Goal: Task Accomplishment & Management: Complete application form

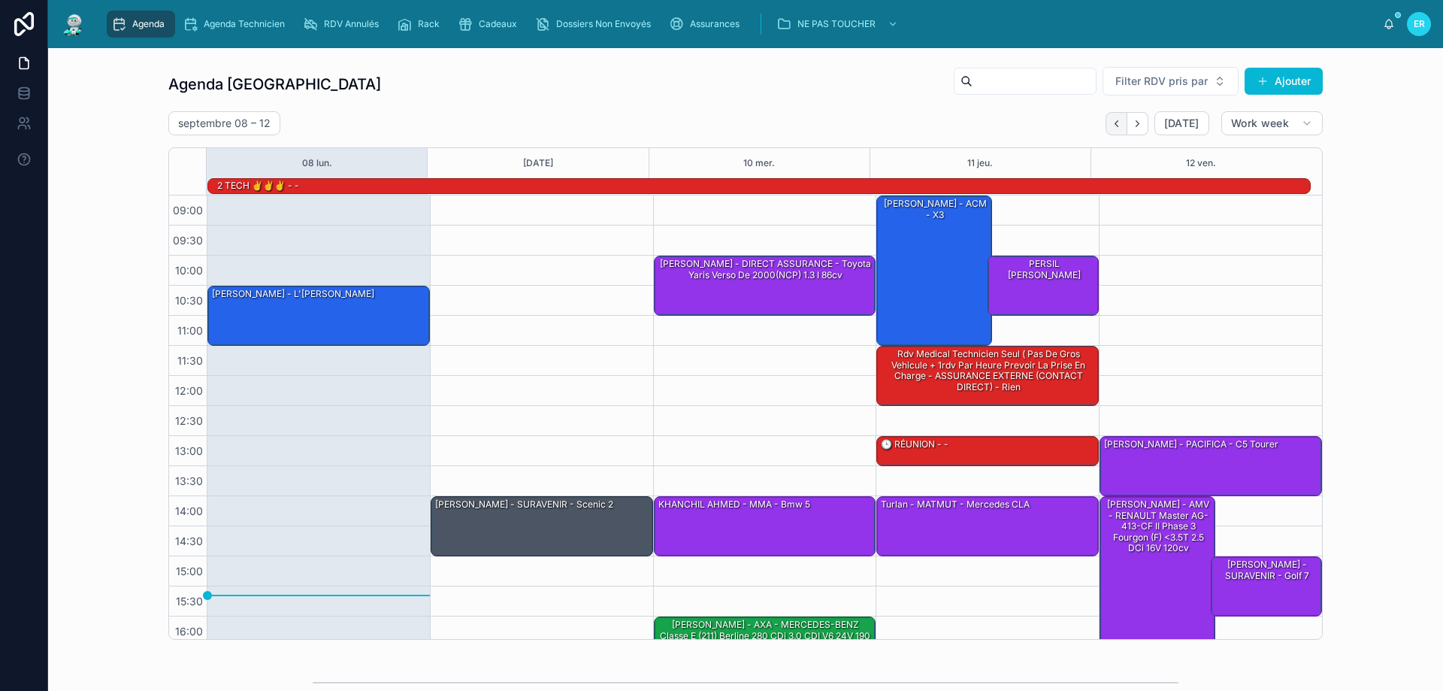
click at [1118, 122] on icon "Back" at bounding box center [1116, 123] width 11 height 11
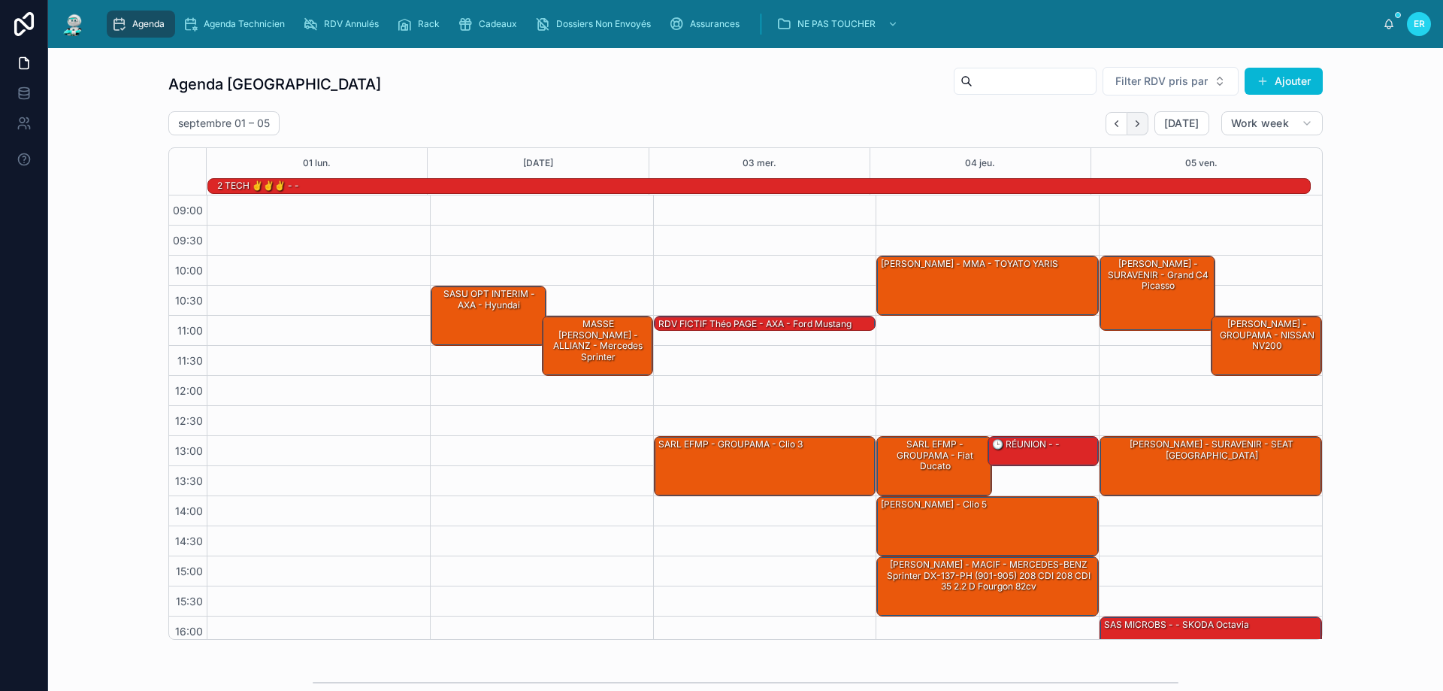
click at [1136, 121] on icon "Next" at bounding box center [1137, 123] width 11 height 11
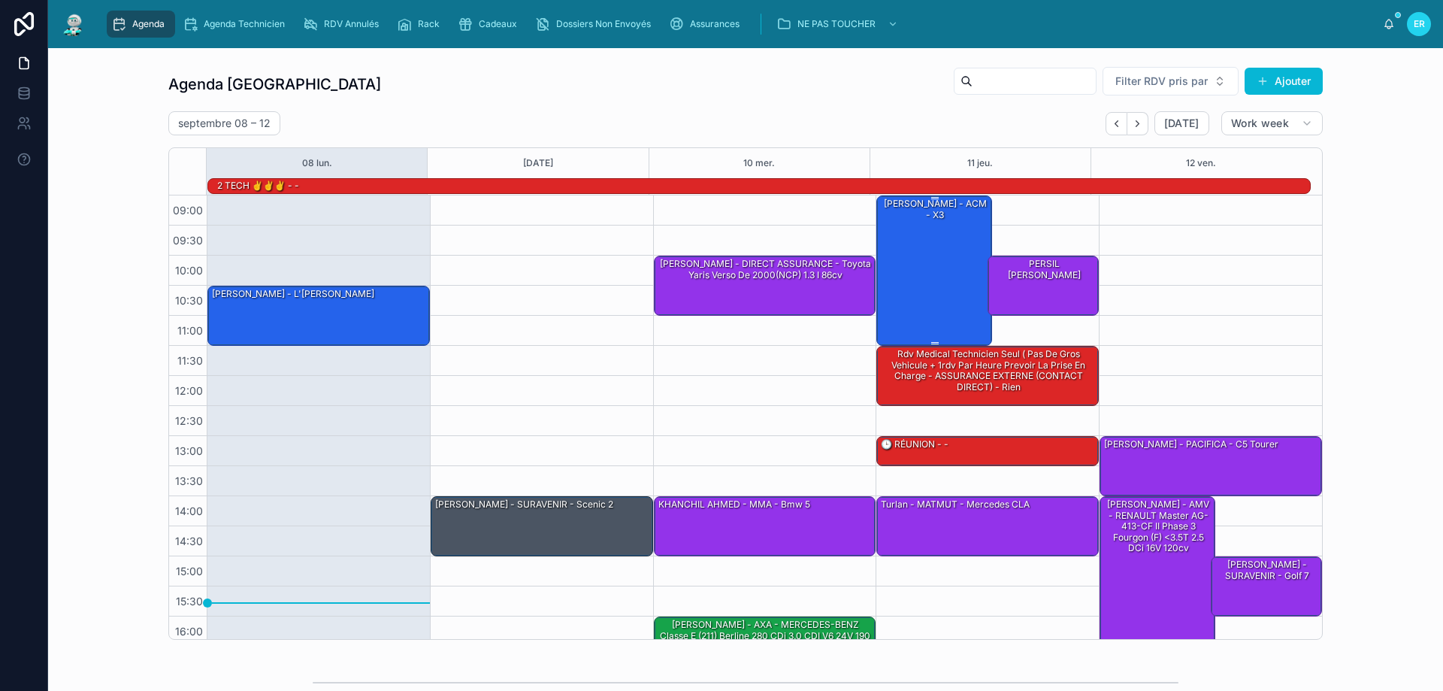
click at [929, 286] on div "[PERSON_NAME] - ACM - X3" at bounding box center [934, 269] width 111 height 147
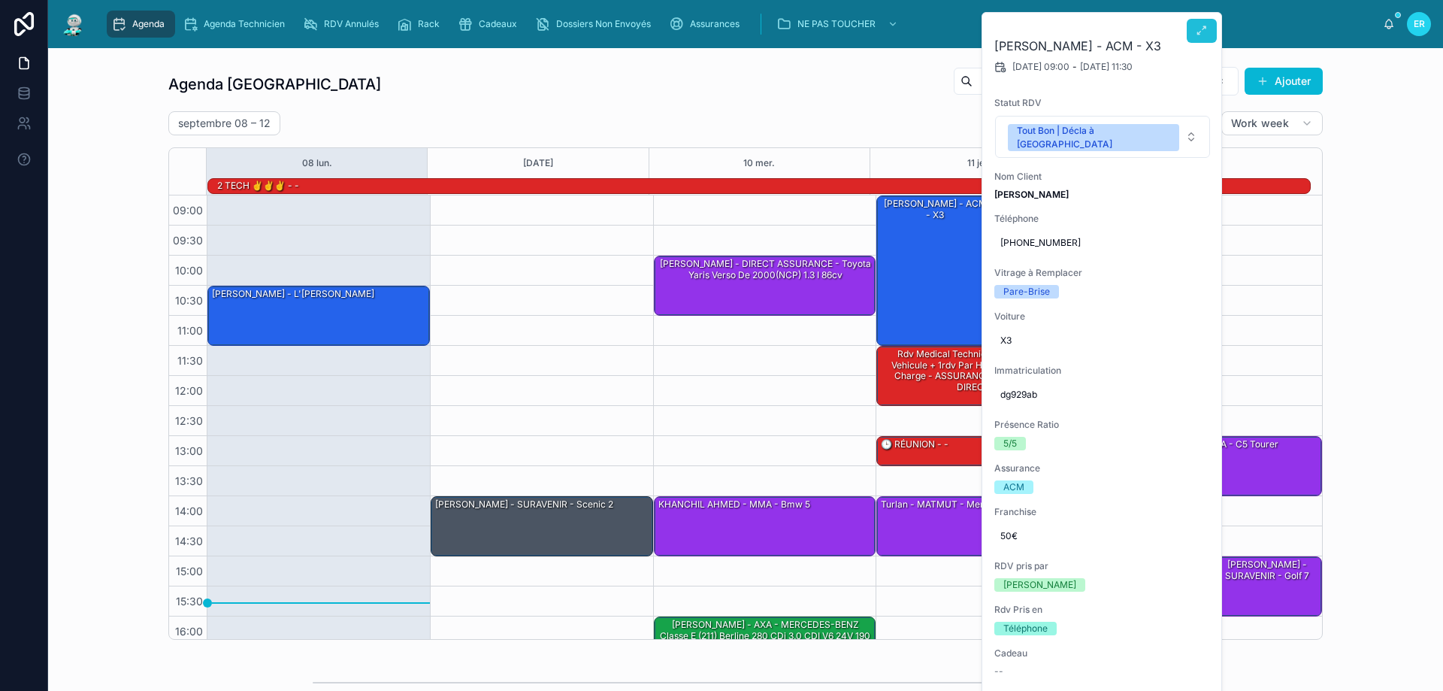
click at [1203, 32] on icon at bounding box center [1202, 31] width 12 height 12
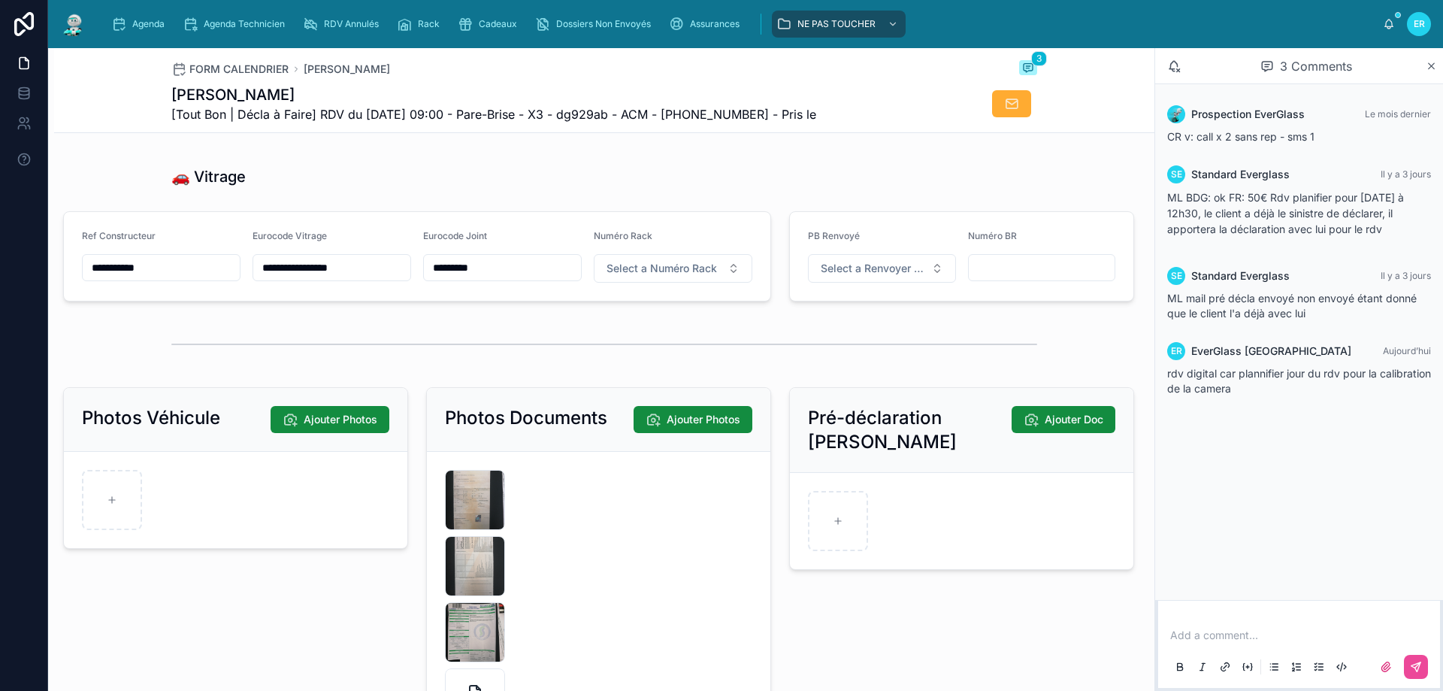
scroll to position [2029, 0]
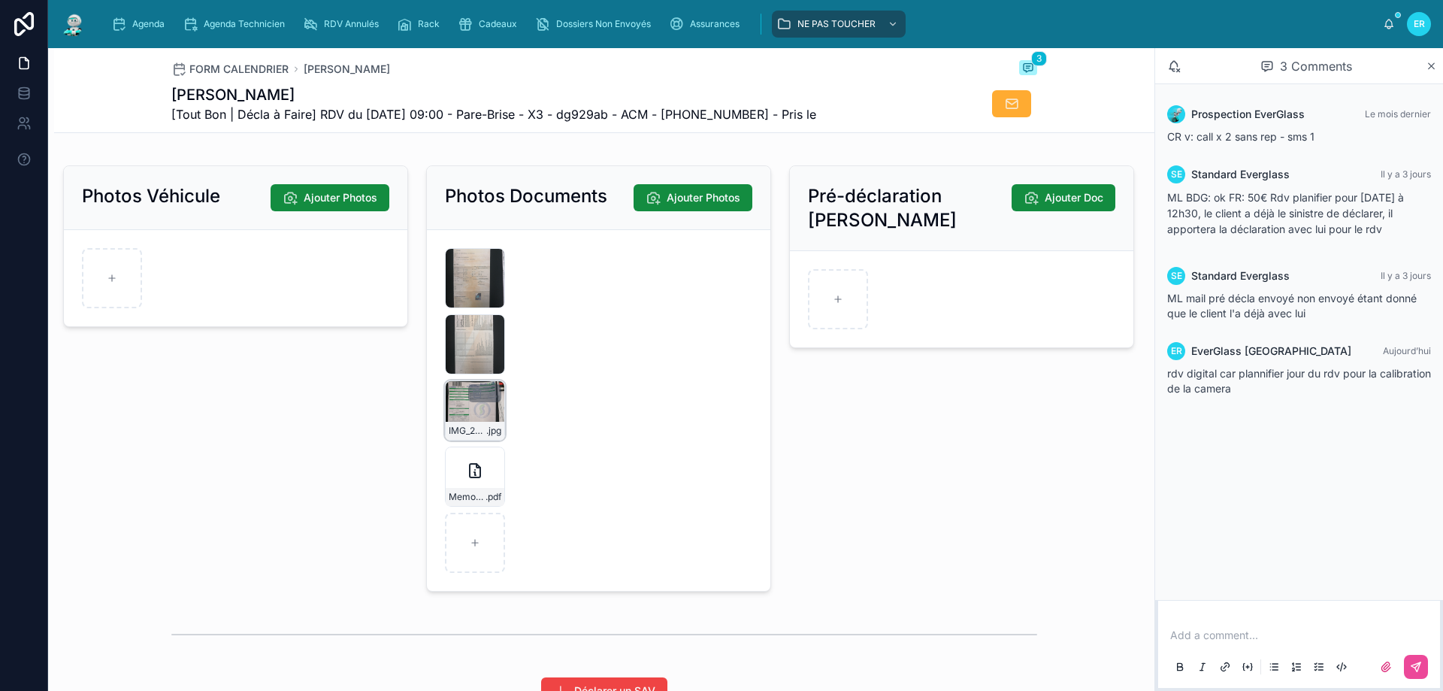
click at [461, 429] on div "IMG_20250908_120541 .jpg" at bounding box center [475, 410] width 60 height 60
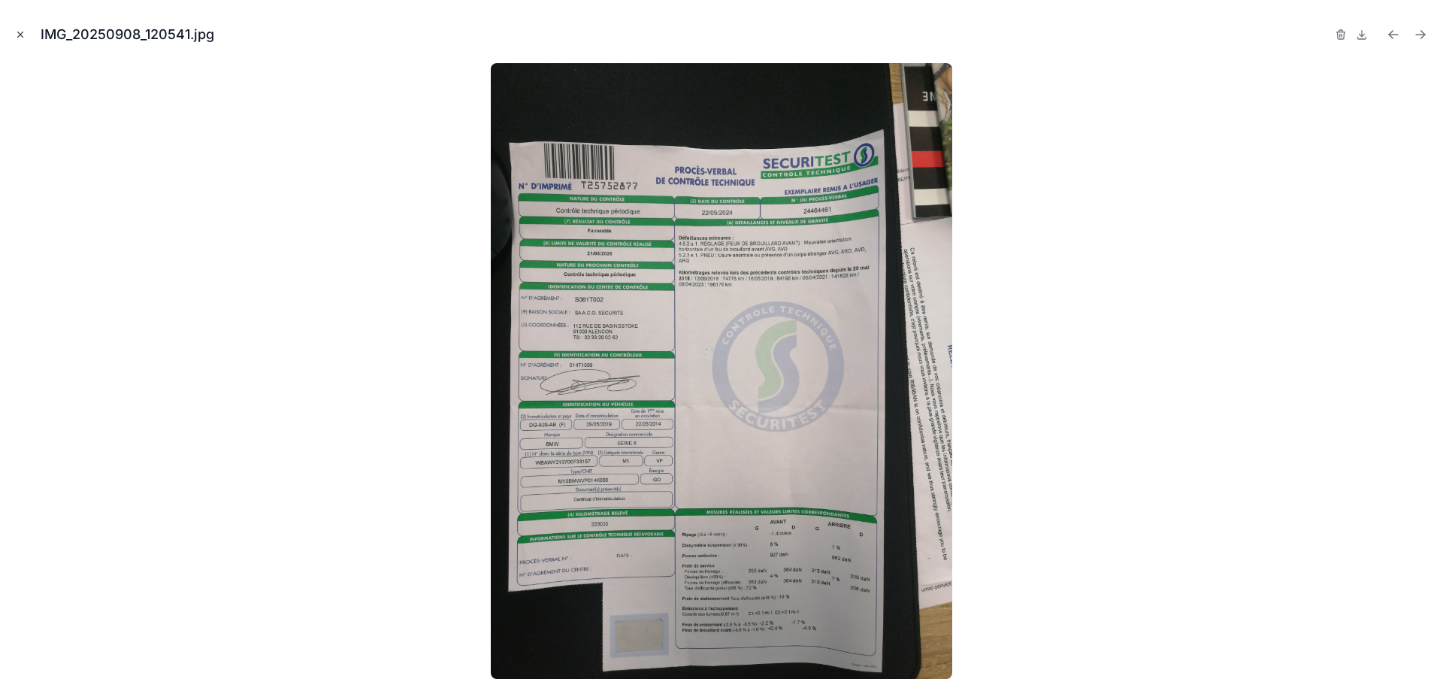
click at [17, 32] on icon "Close modal" at bounding box center [20, 34] width 11 height 11
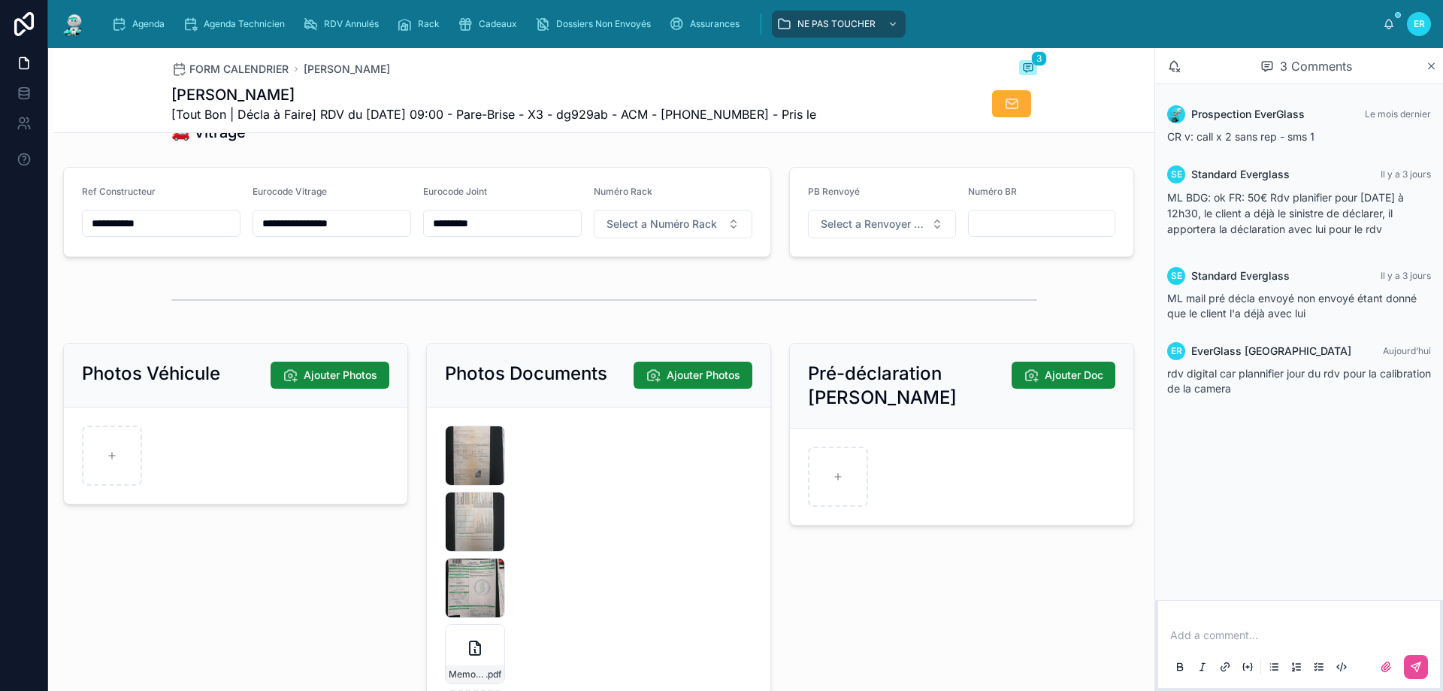
scroll to position [1653, 0]
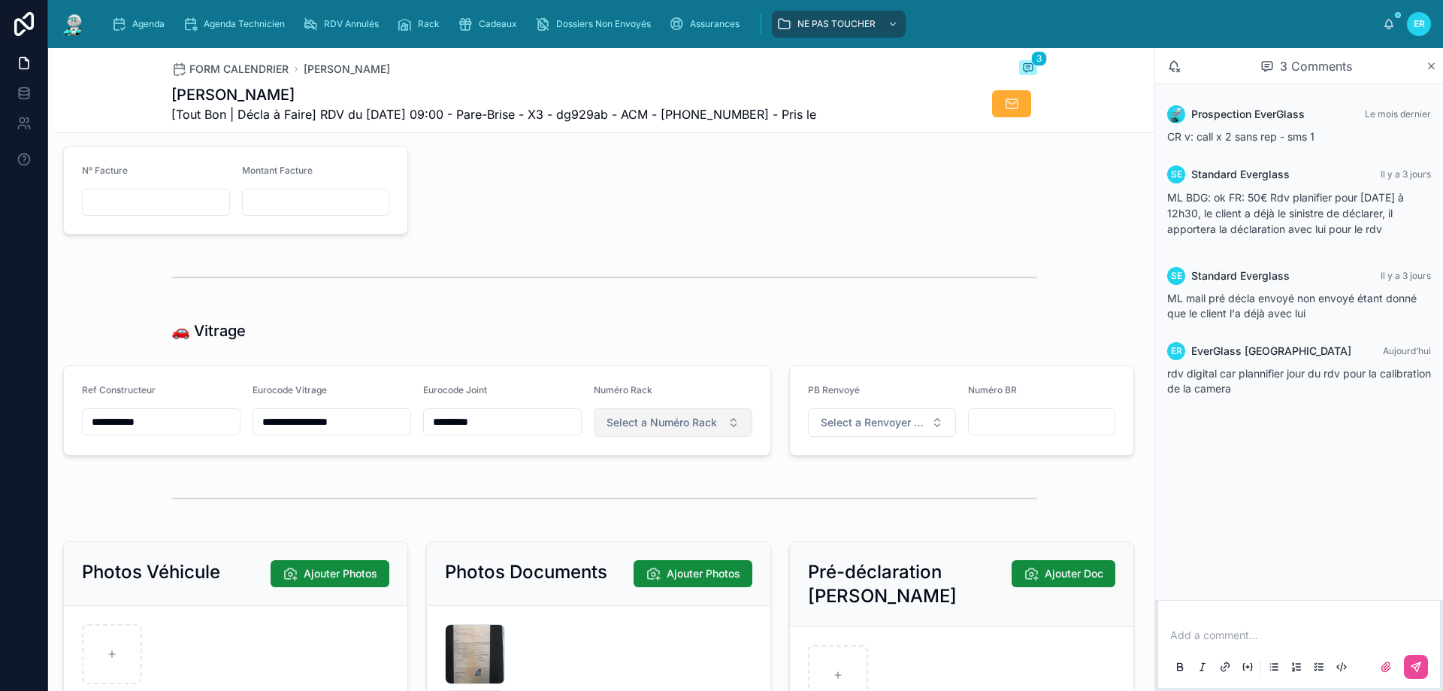
click at [676, 427] on span "Select a Numéro Rack" at bounding box center [661, 422] width 110 height 15
click at [633, 352] on div "8" at bounding box center [666, 350] width 180 height 21
click at [142, 20] on span "Agenda" at bounding box center [148, 24] width 32 height 12
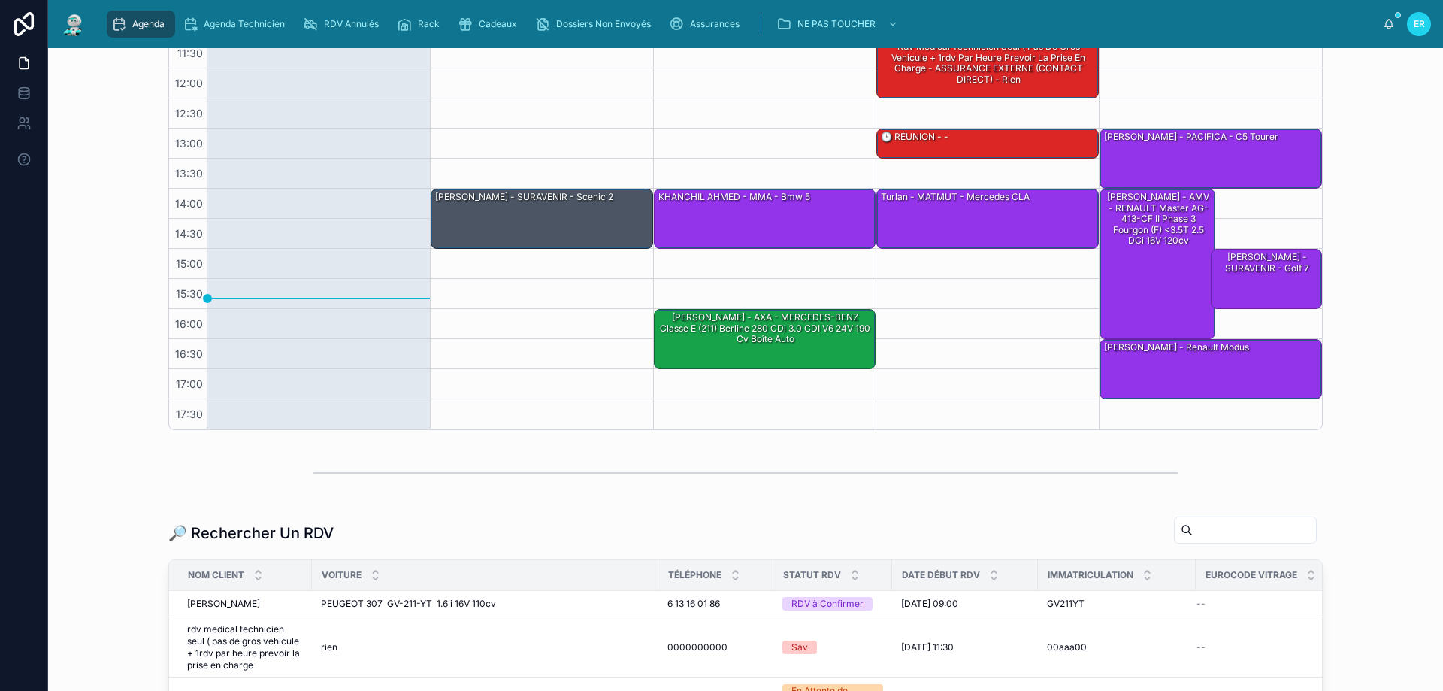
scroll to position [225, 0]
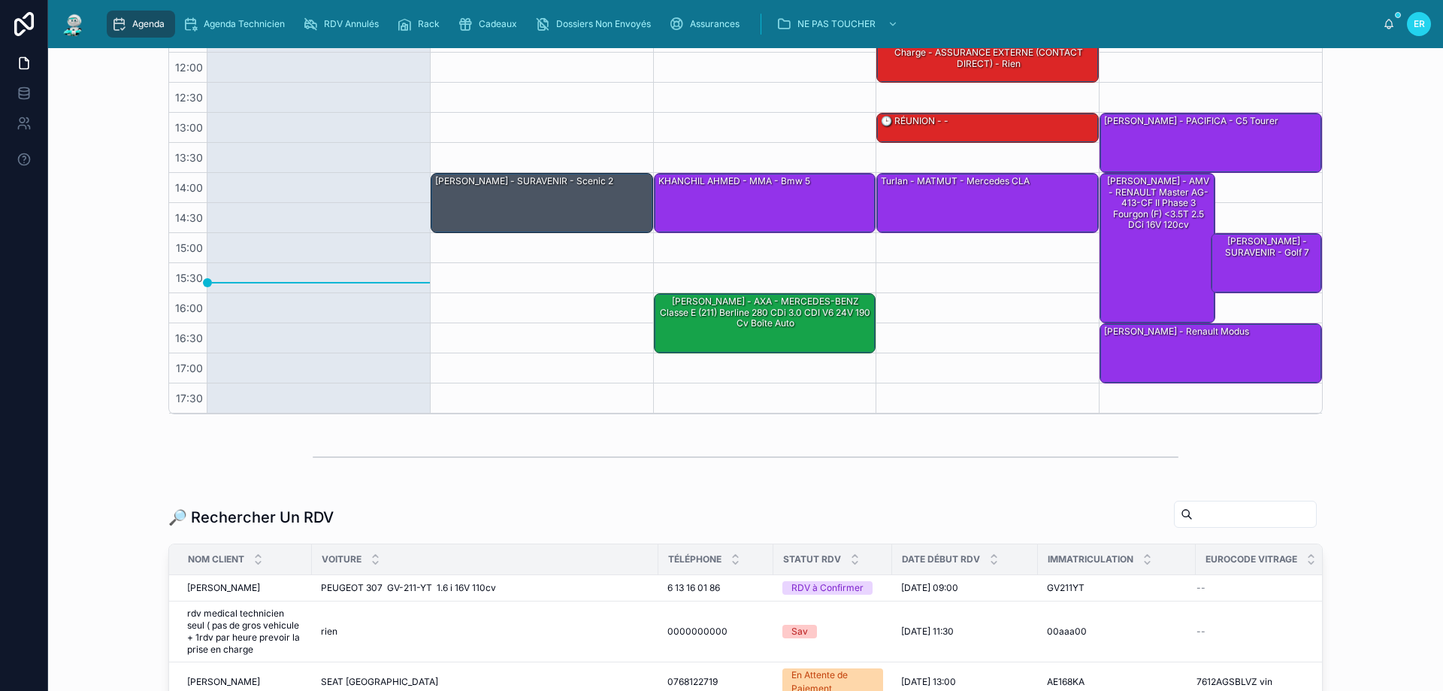
click at [1193, 512] on input "text" at bounding box center [1254, 514] width 123 height 21
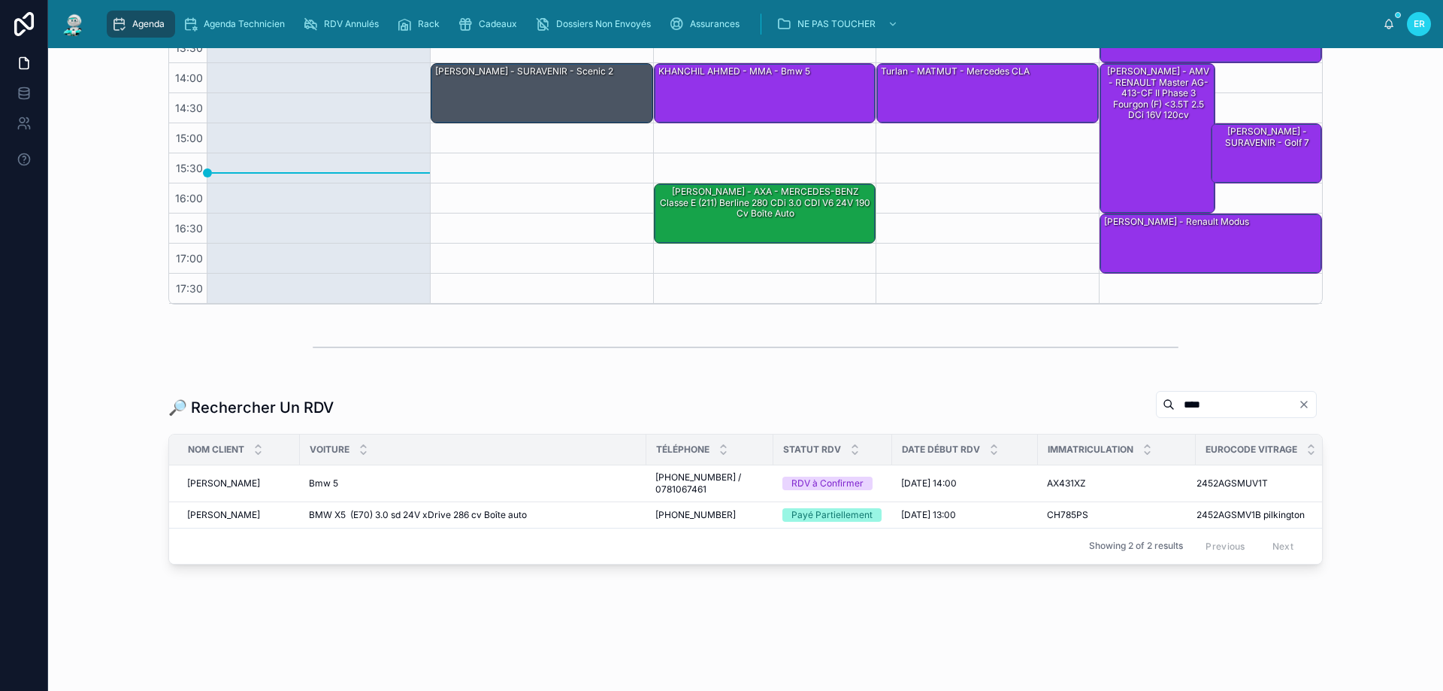
scroll to position [346, 0]
type input "****"
click at [986, 477] on div "[DATE] 14:00 [DATE] 14:00" at bounding box center [965, 483] width 128 height 12
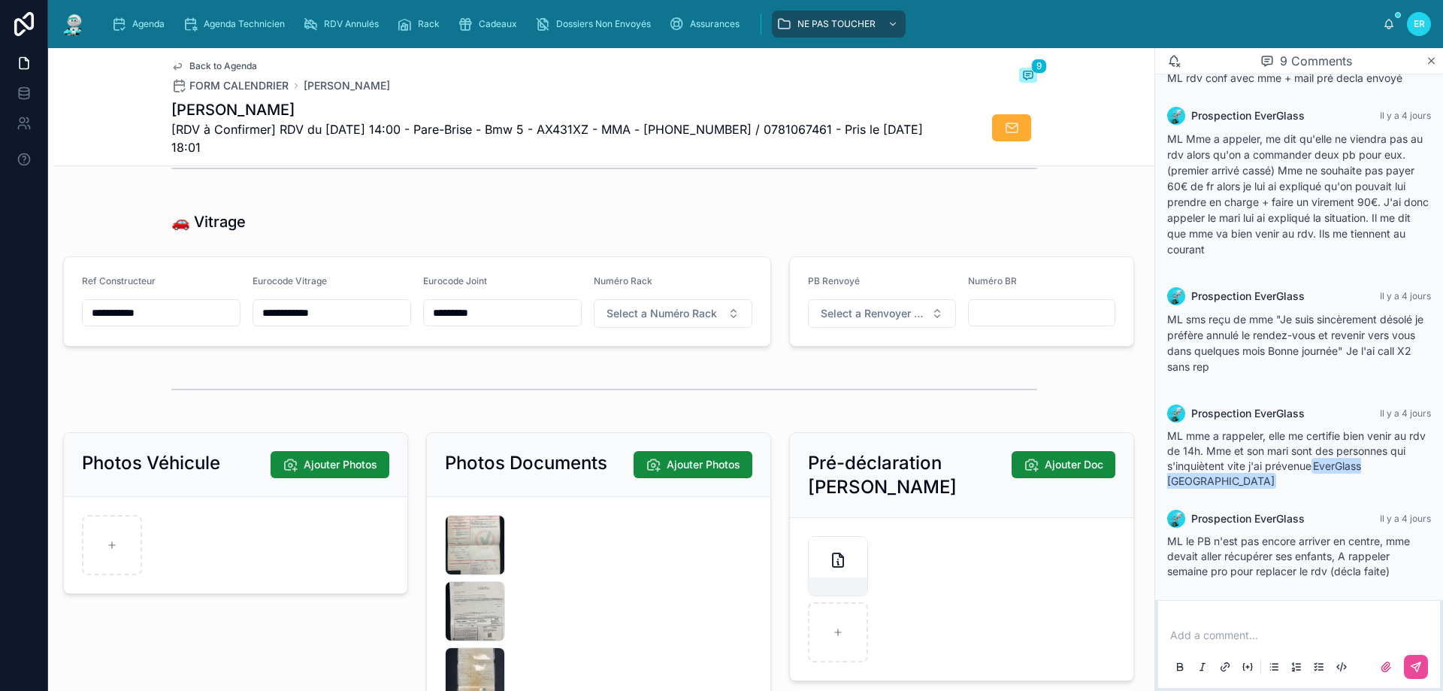
scroll to position [1925, 0]
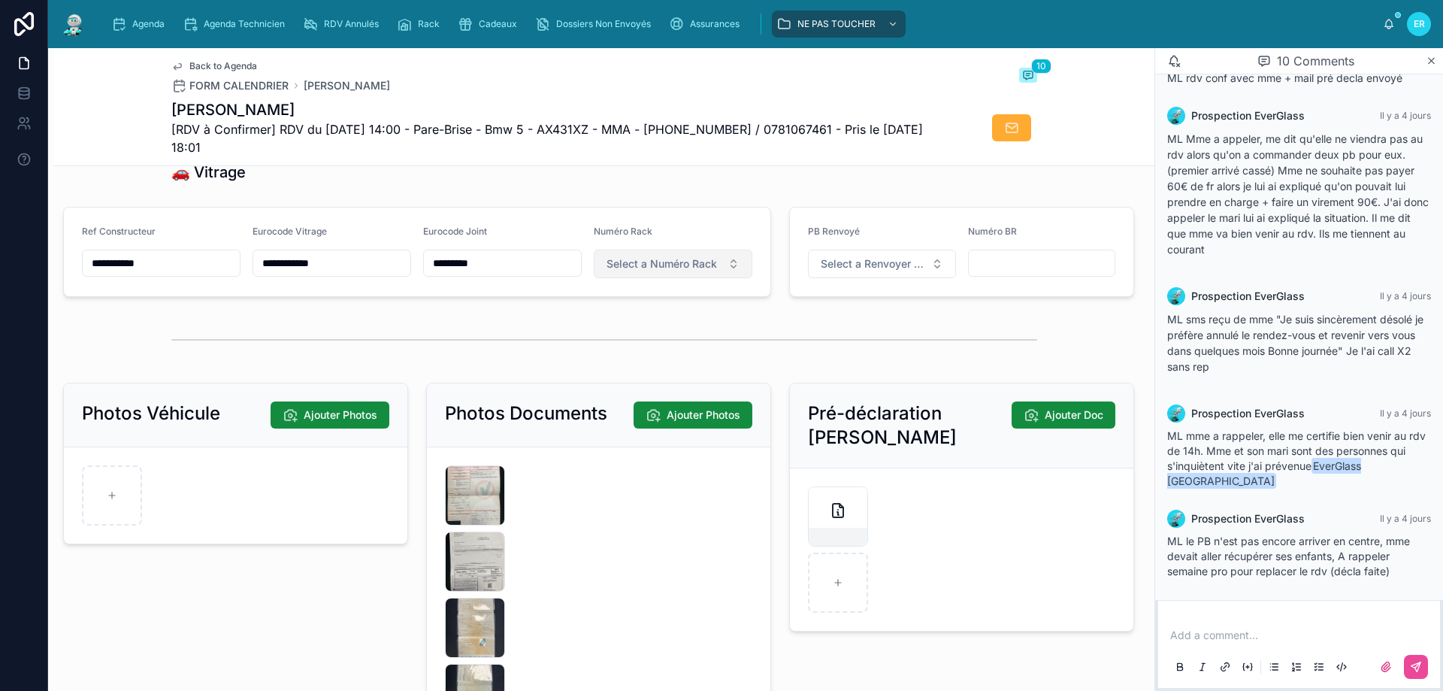
click at [631, 271] on span "Select a Numéro Rack" at bounding box center [661, 263] width 110 height 15
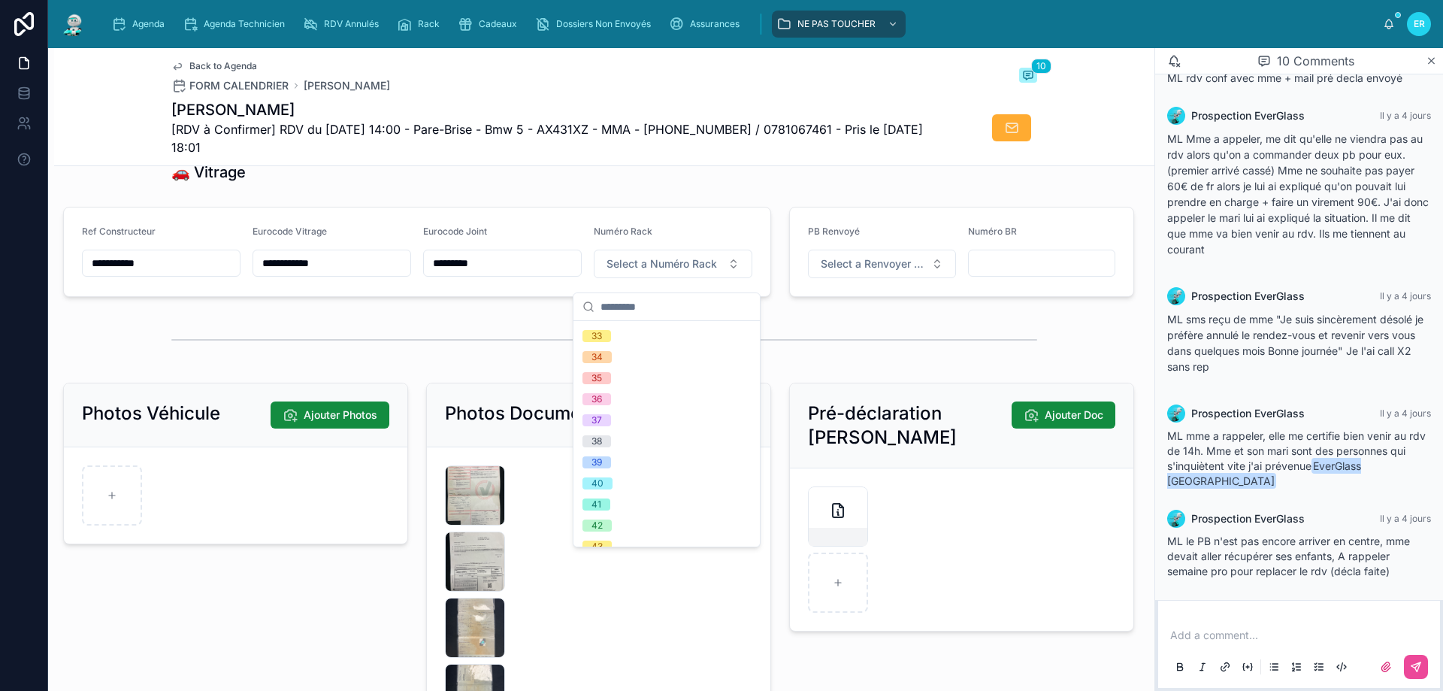
scroll to position [752, 0]
click at [637, 449] on div "42" at bounding box center [666, 445] width 180 height 21
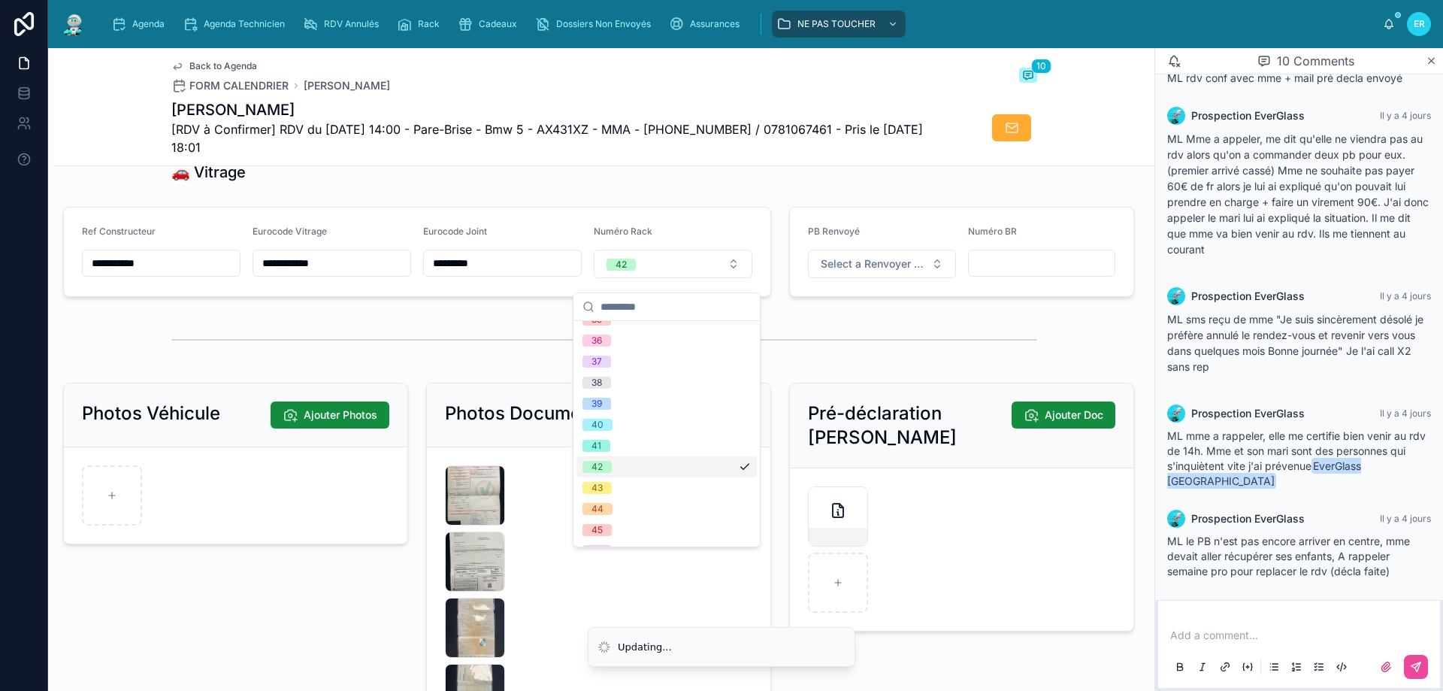
scroll to position [0, 0]
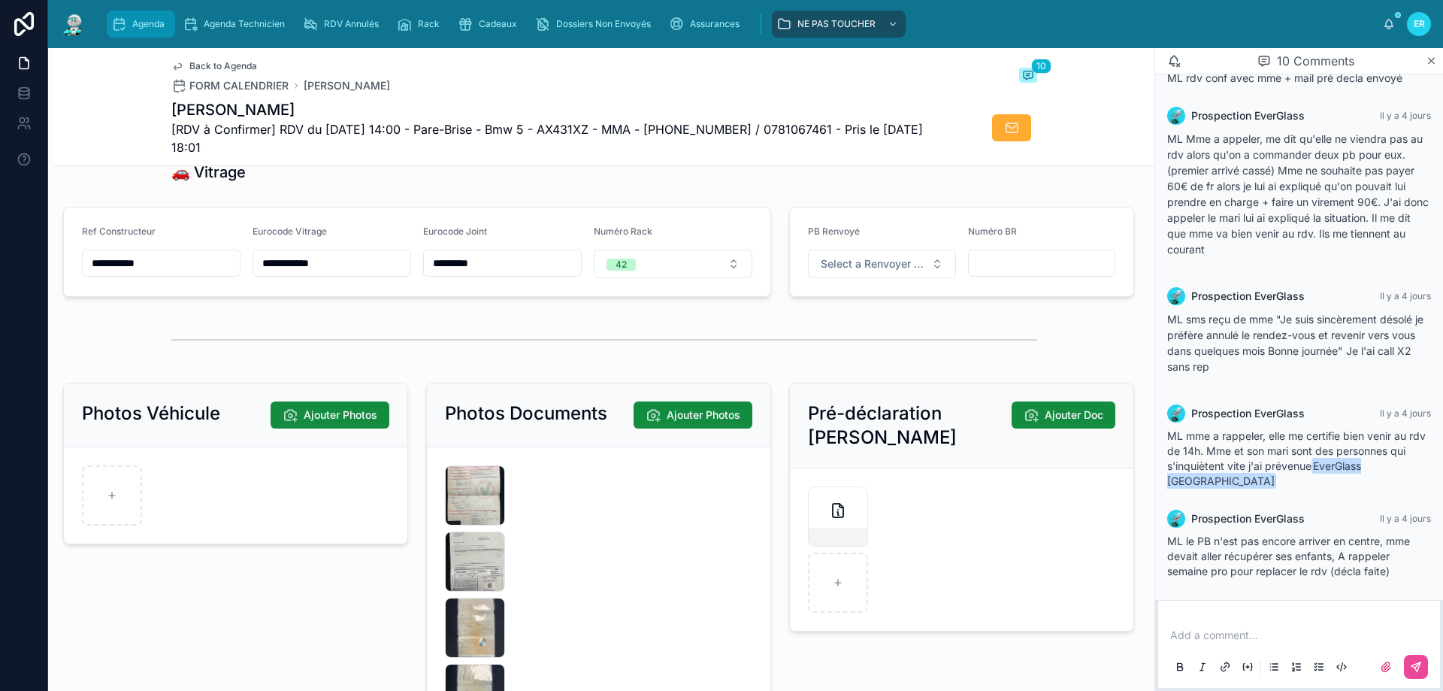
click at [135, 19] on span "Agenda" at bounding box center [148, 24] width 32 height 12
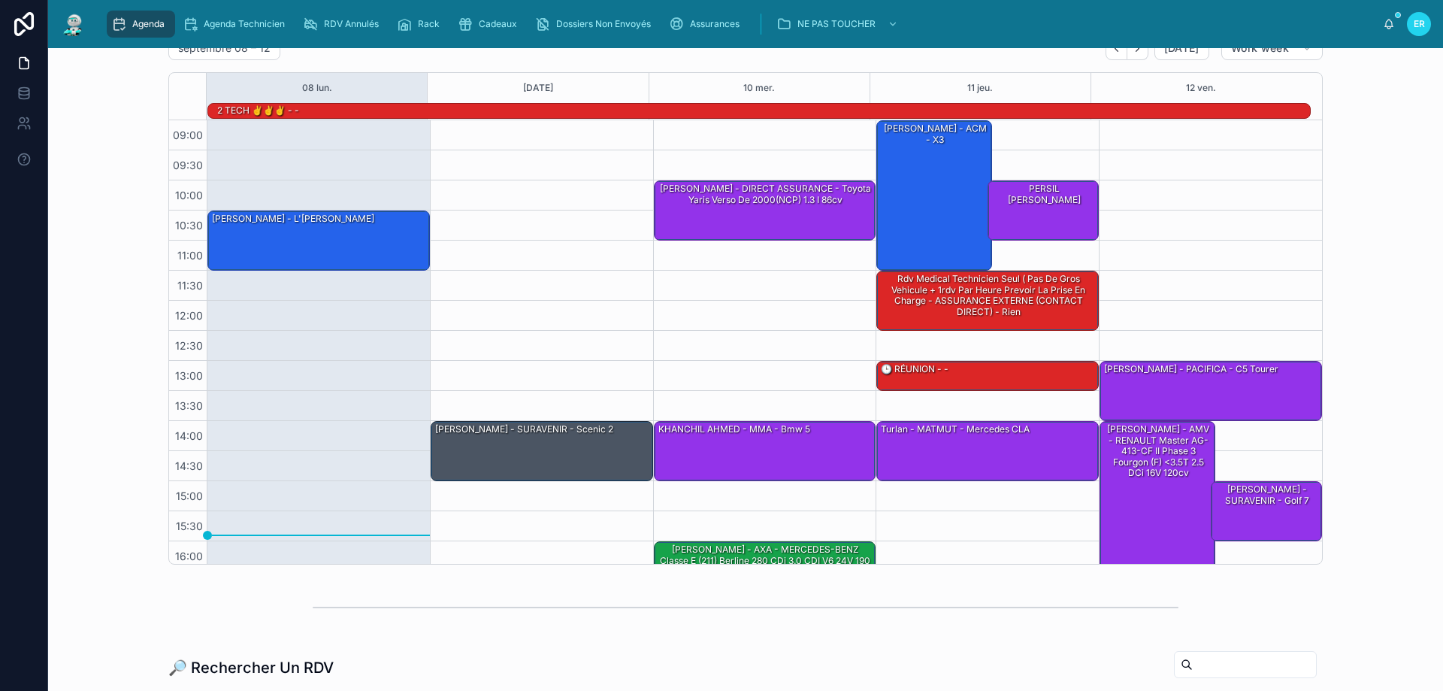
click at [130, 72] on div "Agenda Rennes Filter RDV pris par Ajouter [DATE] – [DATE] [DATE] Work week 08 […" at bounding box center [745, 277] width 1371 height 585
click at [102, 95] on div "Agenda Rennes Filter RDV pris par Ajouter [DATE] – [DATE] [DATE] Work week 08 […" at bounding box center [745, 277] width 1371 height 585
